Goal: Task Accomplishment & Management: Manage account settings

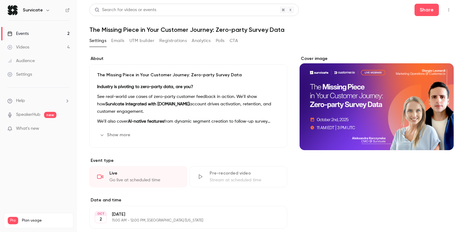
click at [446, 11] on button "button" at bounding box center [449, 10] width 10 height 10
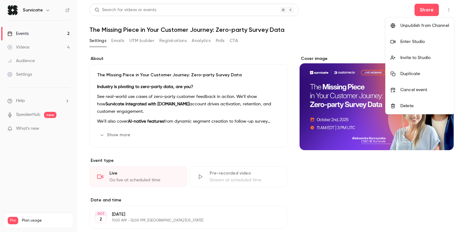
click at [417, 43] on div "Enter Studio" at bounding box center [425, 42] width 49 height 6
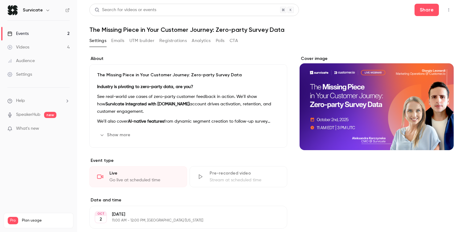
click at [41, 65] on link "Audience" at bounding box center [38, 61] width 77 height 14
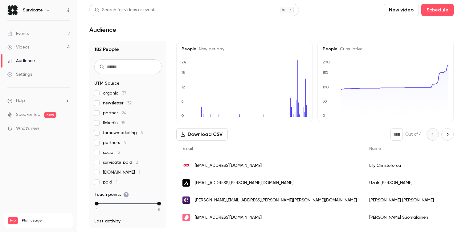
click at [126, 71] on input "text" at bounding box center [127, 66] width 67 height 15
type input "*****"
click at [137, 67] on input "text" at bounding box center [127, 66] width 67 height 15
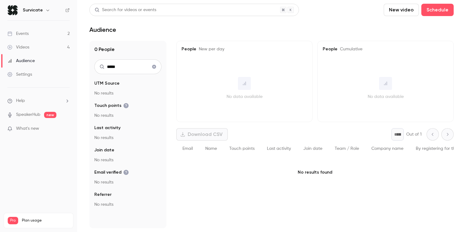
type input "*****"
click at [43, 37] on link "Events 2" at bounding box center [38, 34] width 77 height 14
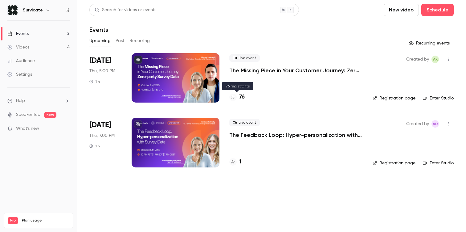
click at [240, 97] on h4 "76" at bounding box center [242, 97] width 6 height 8
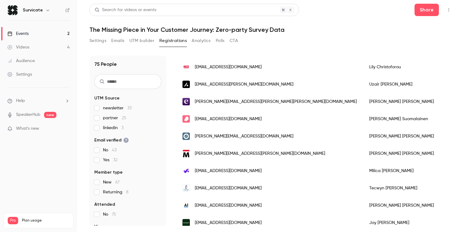
scroll to position [57, 0]
click at [109, 183] on span "New 67" at bounding box center [111, 182] width 17 height 6
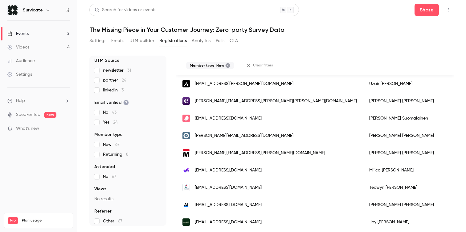
scroll to position [38, 0]
click at [105, 175] on span "No 67" at bounding box center [109, 176] width 13 height 6
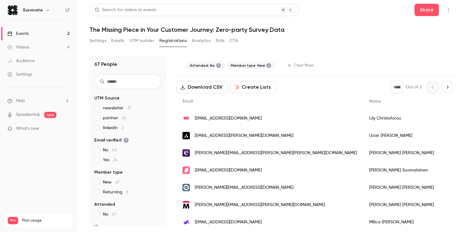
scroll to position [0, 0]
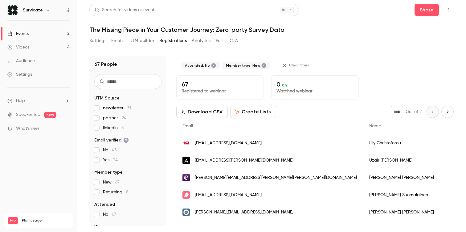
click at [447, 112] on icon "Next page" at bounding box center [448, 111] width 2 height 3
type input "*"
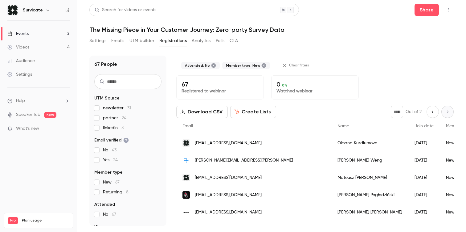
click at [150, 84] on input "text" at bounding box center [127, 81] width 67 height 15
type input "*"
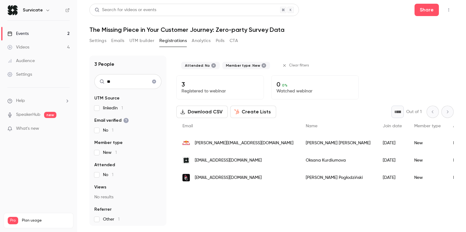
type input "*"
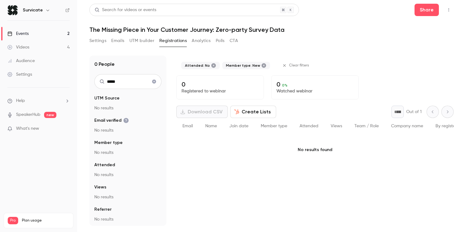
type input "*****"
click at [212, 65] on icon at bounding box center [214, 65] width 5 height 5
click at [221, 65] on icon at bounding box center [223, 65] width 5 height 5
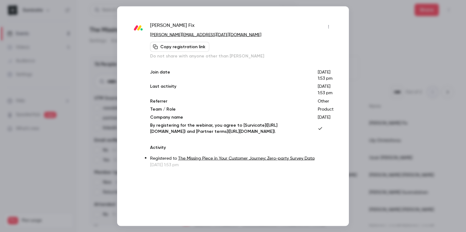
click at [179, 47] on button "Copy registration link" at bounding box center [179, 47] width 59 height 10
